Goal: Task Accomplishment & Management: Complete application form

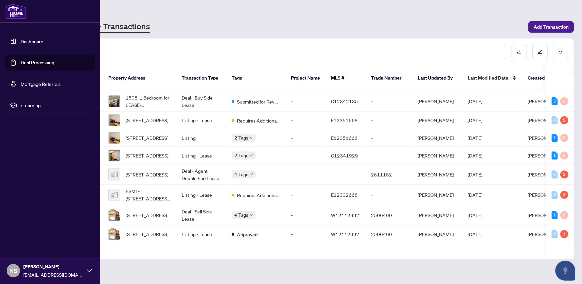
click at [27, 38] on link "Dashboard" at bounding box center [32, 41] width 23 height 6
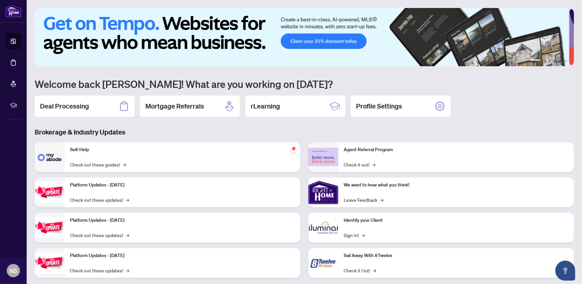
click at [82, 105] on h2 "Deal Processing" at bounding box center [64, 106] width 49 height 9
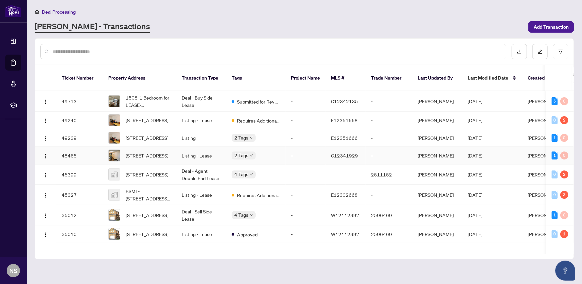
scroll to position [33, 0]
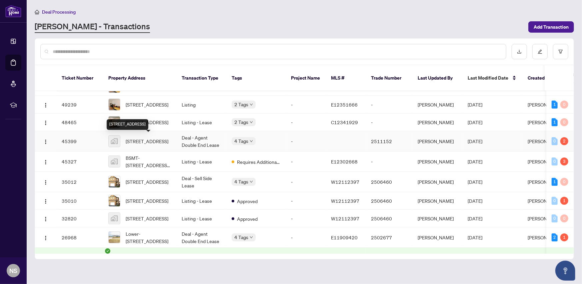
click at [141, 142] on span "[STREET_ADDRESS]" at bounding box center [147, 141] width 43 height 7
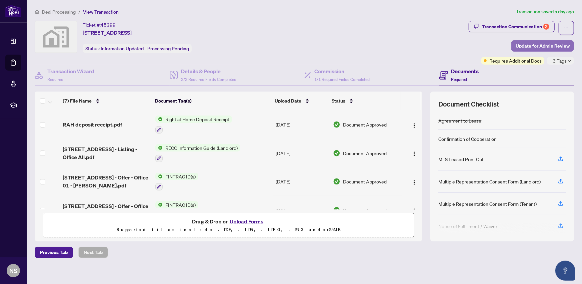
click at [523, 46] on span "Update for Admin Review" at bounding box center [542, 46] width 54 height 11
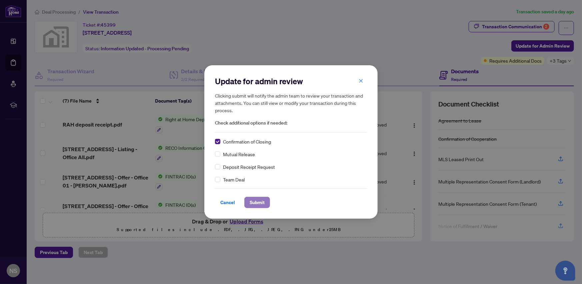
click at [259, 201] on span "Submit" at bounding box center [256, 202] width 15 height 11
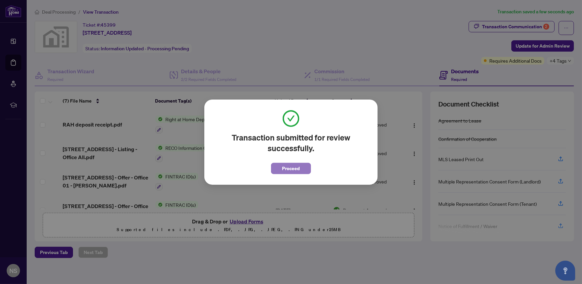
click at [285, 166] on span "Proceed" at bounding box center [291, 168] width 18 height 11
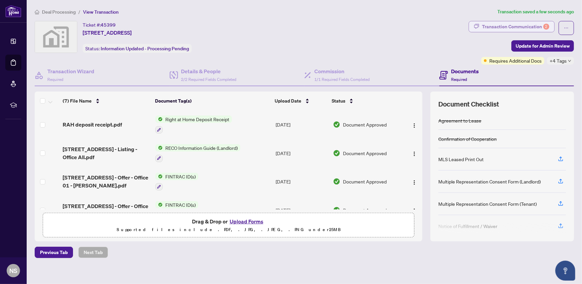
click at [509, 24] on div "Transaction Communication 2" at bounding box center [515, 26] width 67 height 11
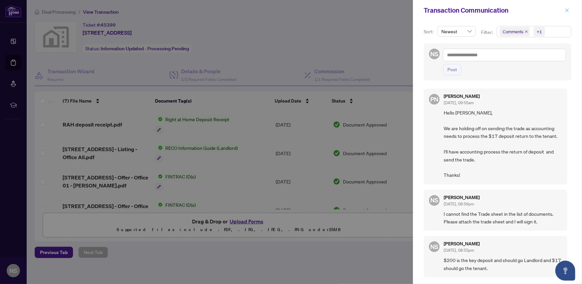
click at [569, 11] on icon "close" at bounding box center [566, 10] width 5 height 5
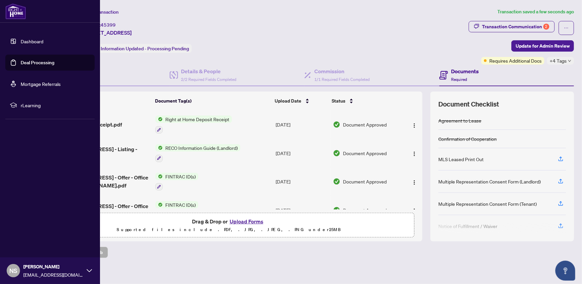
click at [23, 41] on link "Dashboard" at bounding box center [32, 41] width 23 height 6
